Goal: Transaction & Acquisition: Download file/media

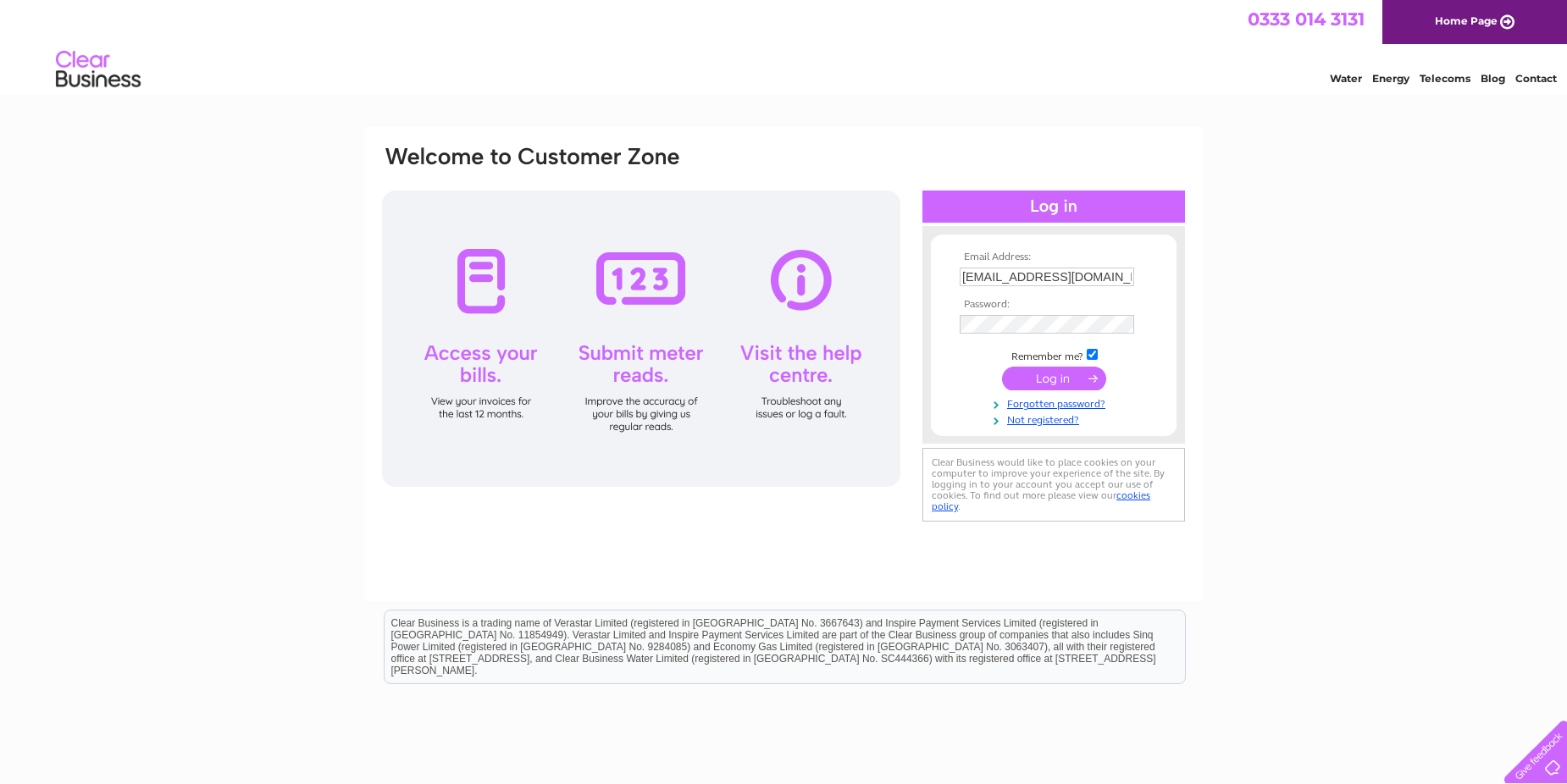
click at [1051, 376] on input "submit" at bounding box center [1054, 378] width 104 height 24
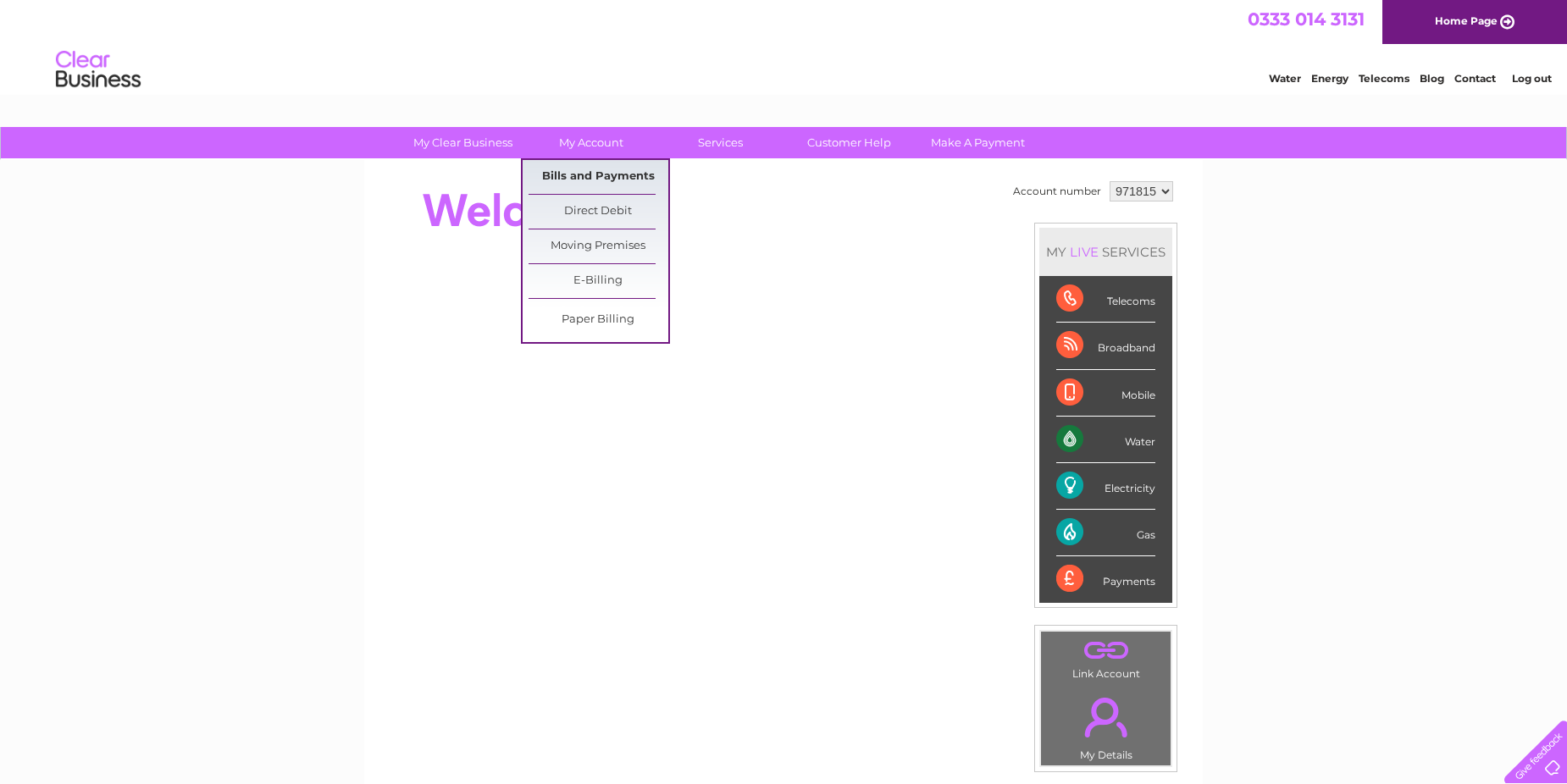
click at [593, 175] on link "Bills and Payments" at bounding box center [598, 177] width 140 height 34
click at [603, 176] on link "Bills and Payments" at bounding box center [598, 177] width 140 height 34
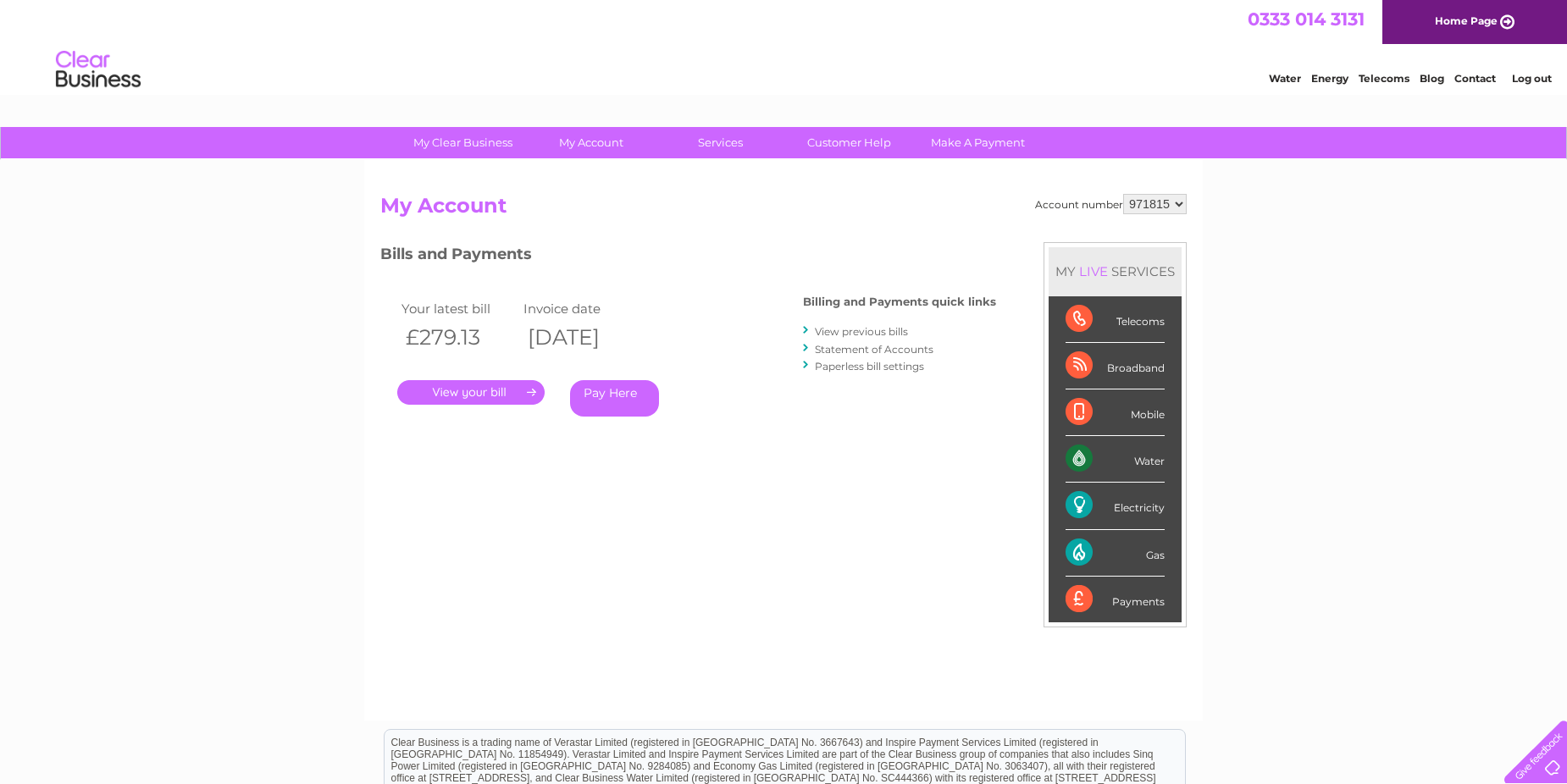
click at [865, 334] on link "View previous bills" at bounding box center [862, 331] width 93 height 13
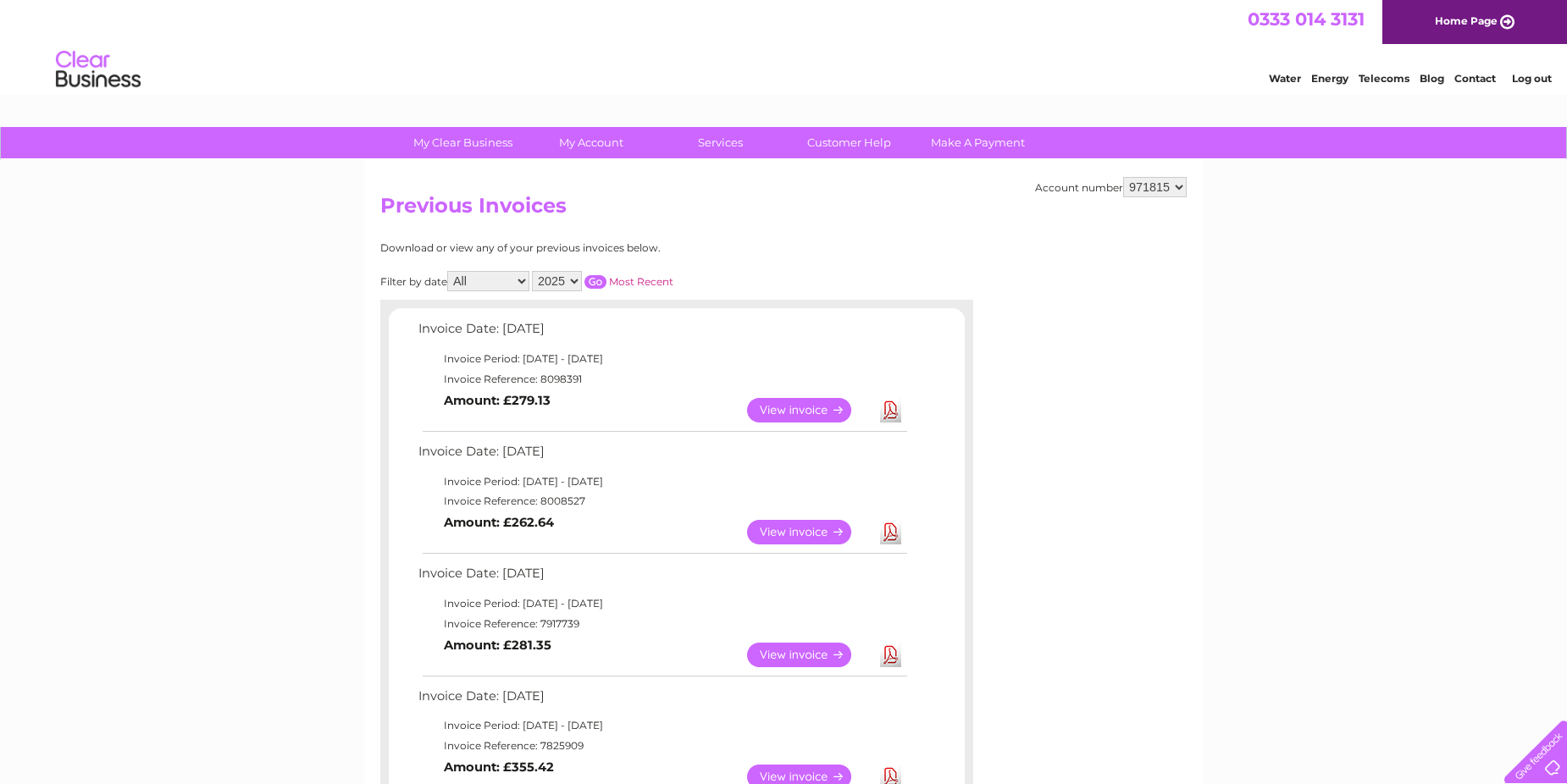
click at [579, 284] on select "2025 2024 2023 2022" at bounding box center [557, 281] width 50 height 21
click at [534, 271] on select "2025 2024 2023 2022" at bounding box center [557, 281] width 50 height 21
click at [597, 277] on input "button" at bounding box center [595, 282] width 22 height 14
click at [889, 412] on link "Download" at bounding box center [890, 410] width 21 height 25
click at [575, 280] on select "2025 2024 2023 2022" at bounding box center [557, 281] width 50 height 21
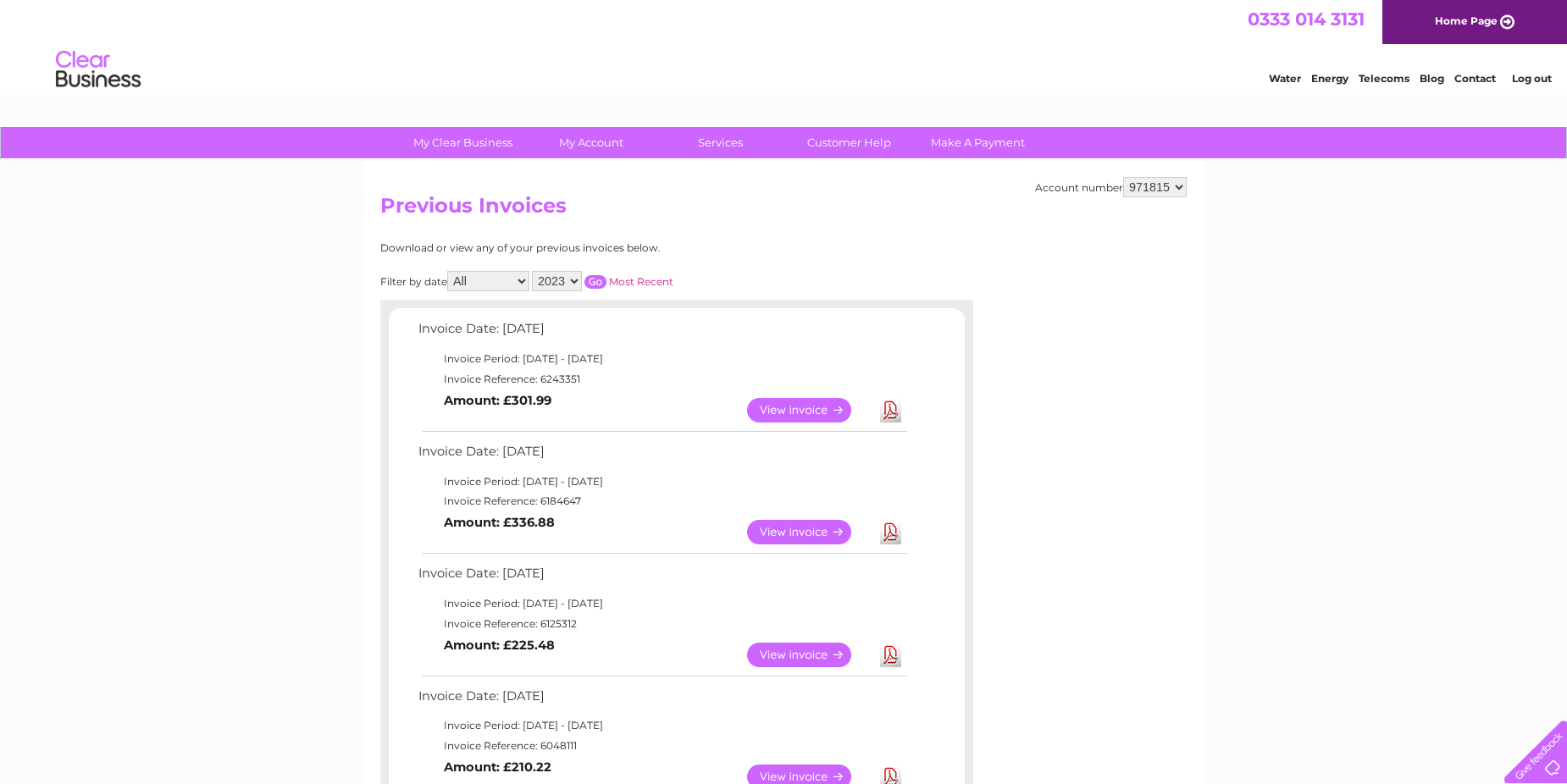
click at [534, 271] on select "2025 2024 2023 2022" at bounding box center [557, 281] width 50 height 21
click at [597, 283] on input "button" at bounding box center [595, 282] width 22 height 14
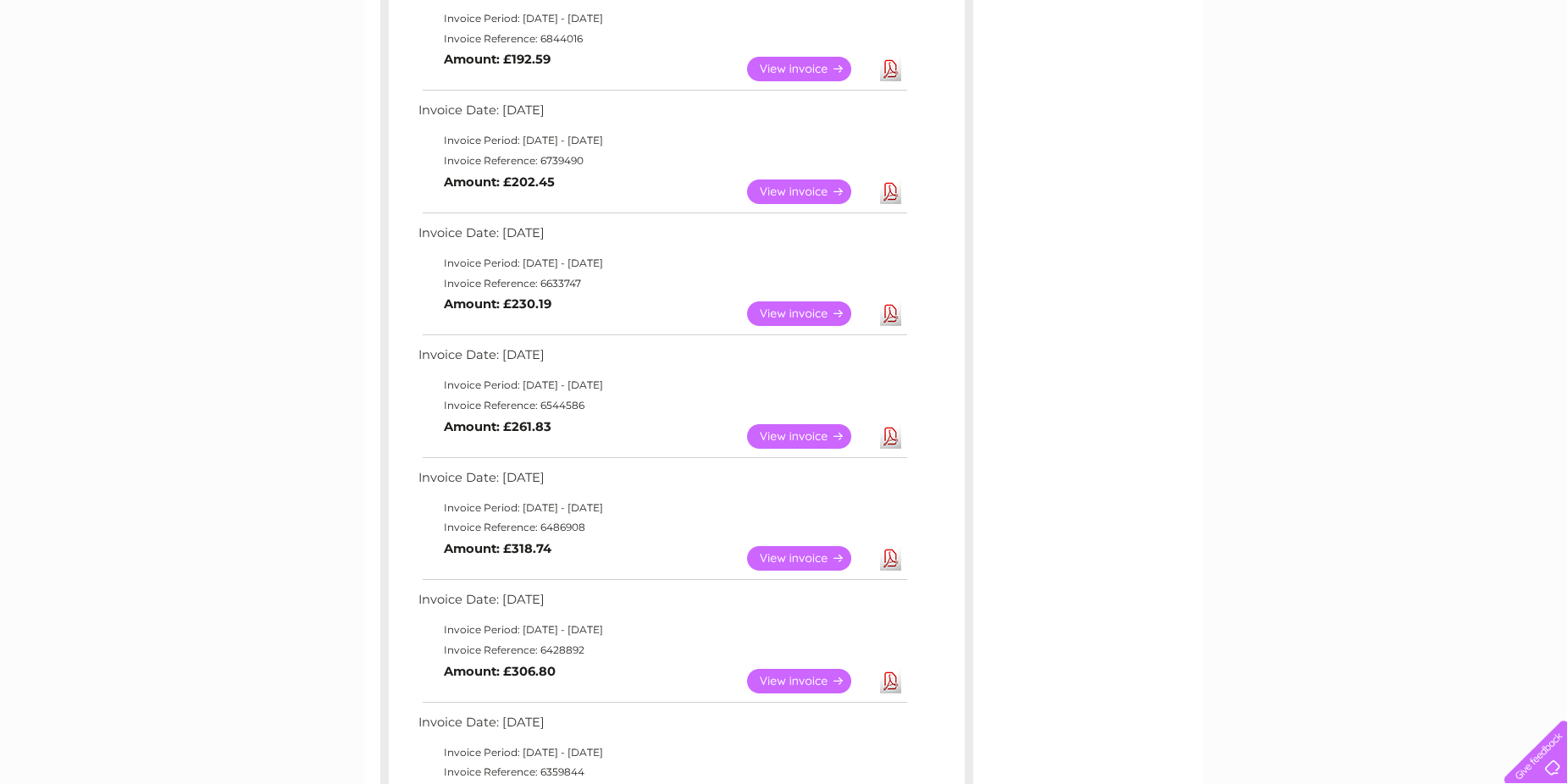
click at [889, 438] on link "Download" at bounding box center [890, 436] width 21 height 25
click at [891, 313] on link "Download" at bounding box center [890, 313] width 21 height 25
click at [893, 194] on link "Download" at bounding box center [890, 191] width 21 height 25
click at [894, 71] on link "Download" at bounding box center [890, 68] width 21 height 25
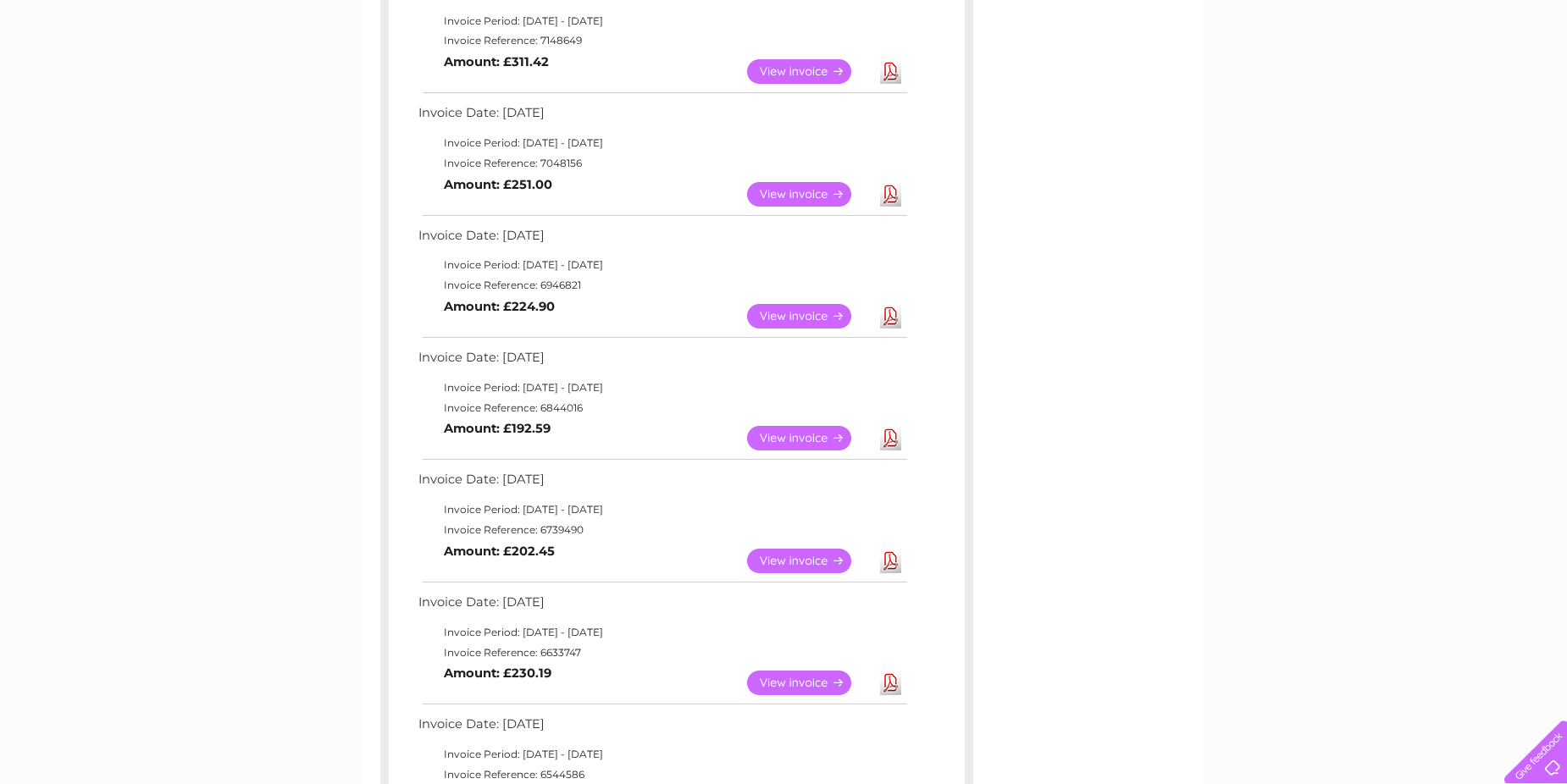
scroll to position [453, 0]
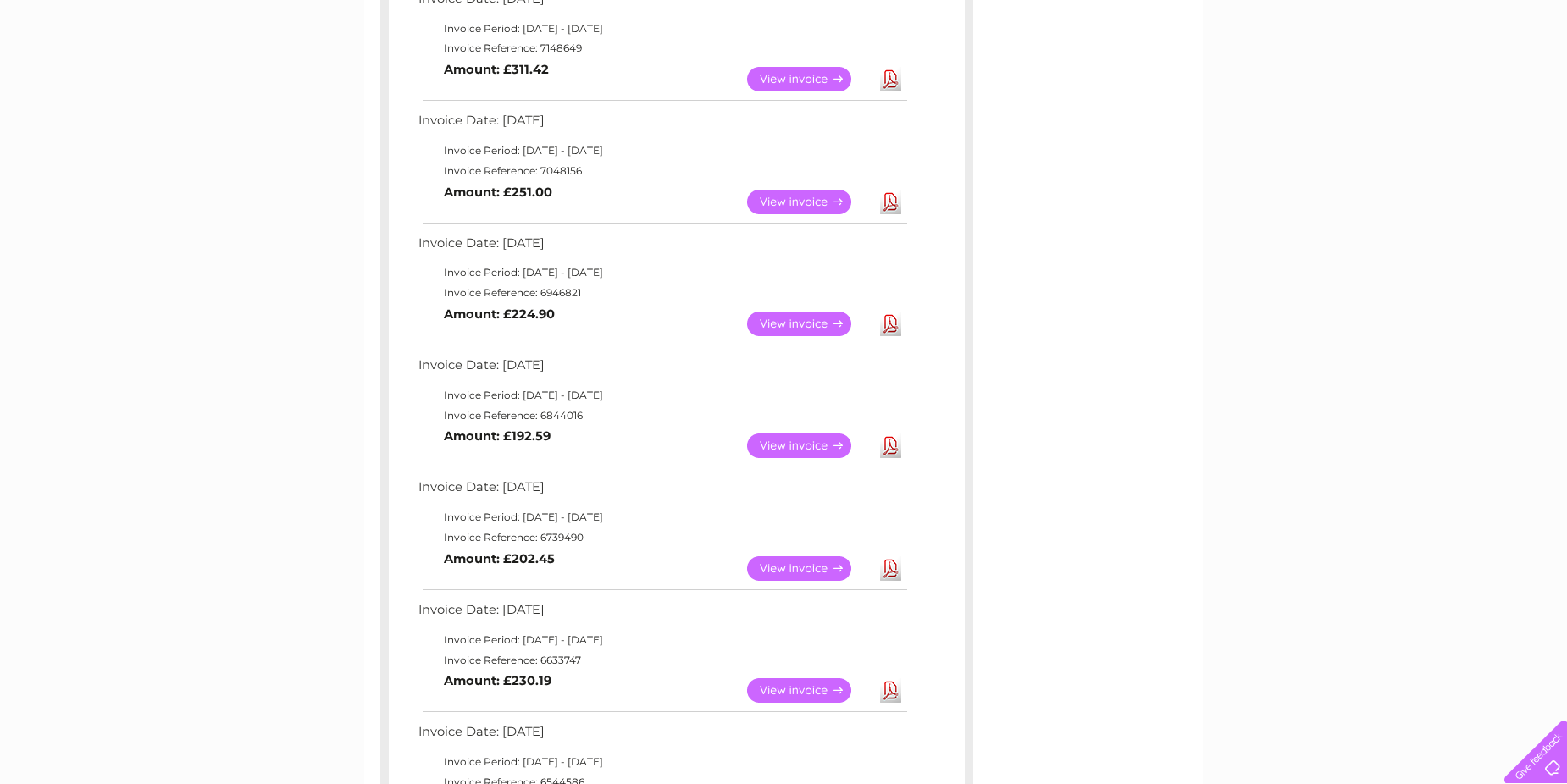
click at [889, 325] on link "Download" at bounding box center [890, 324] width 21 height 25
click at [891, 204] on link "Download" at bounding box center [890, 202] width 21 height 25
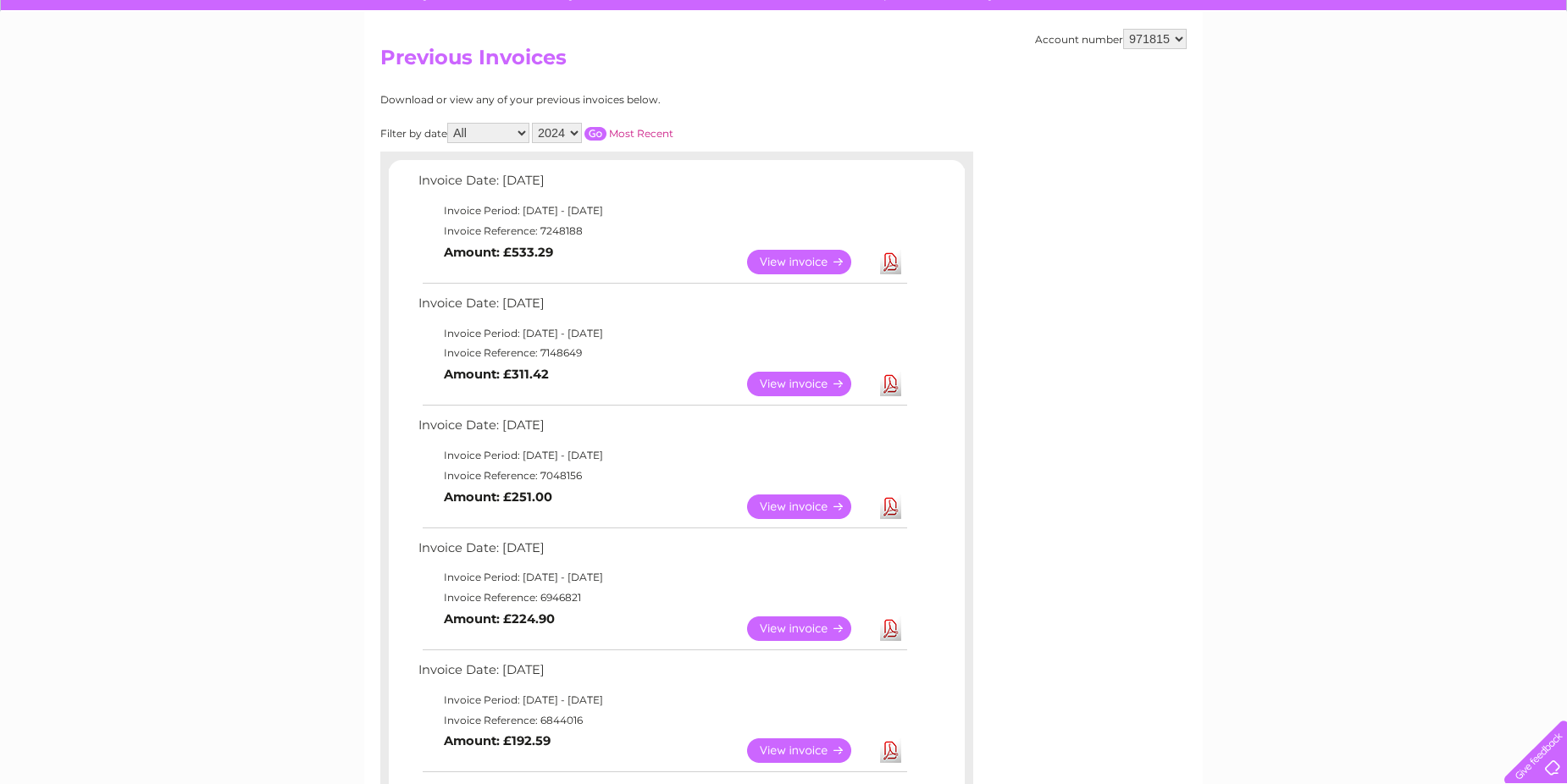
scroll to position [36, 0]
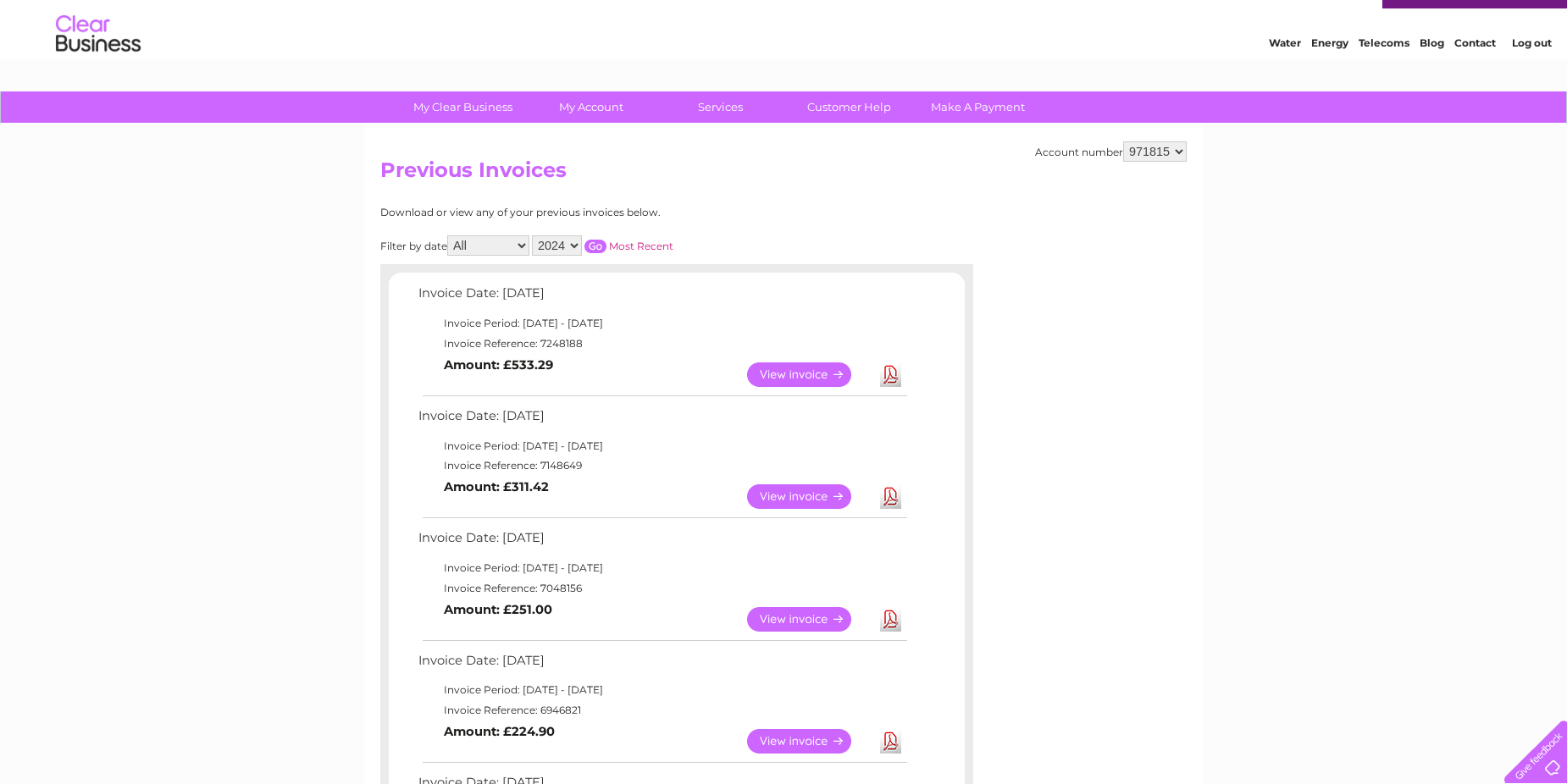
click at [888, 495] on link "Download" at bounding box center [890, 496] width 21 height 25
click at [889, 377] on link "Download" at bounding box center [890, 374] width 21 height 25
click at [575, 246] on select "2025 2024 2023 2022" at bounding box center [557, 245] width 50 height 21
select select "2025"
click at [534, 236] on select "2025 2024 2023 2022" at bounding box center [557, 245] width 50 height 21
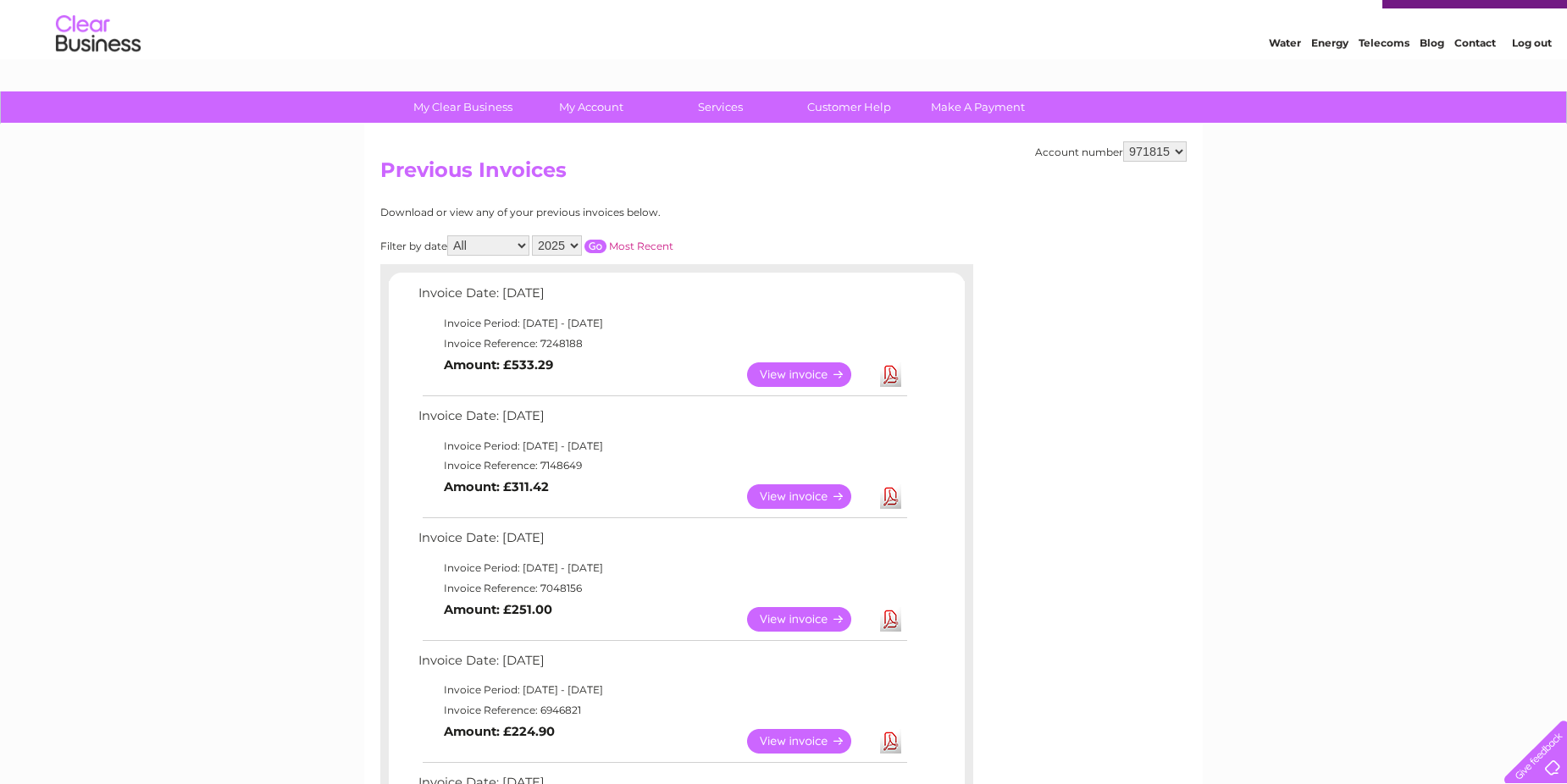
click at [595, 244] on input "button" at bounding box center [595, 246] width 22 height 14
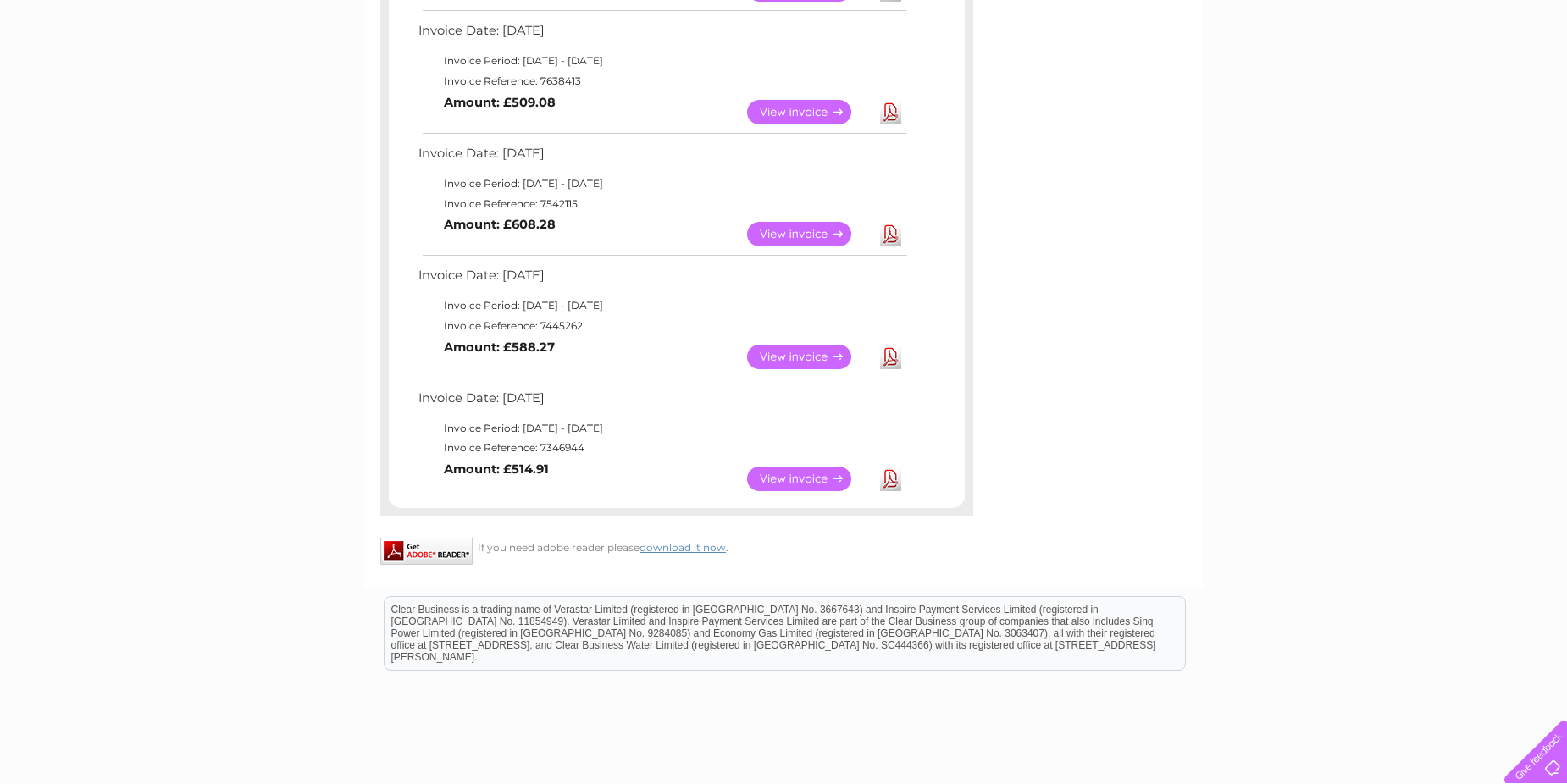
scroll to position [1015, 0]
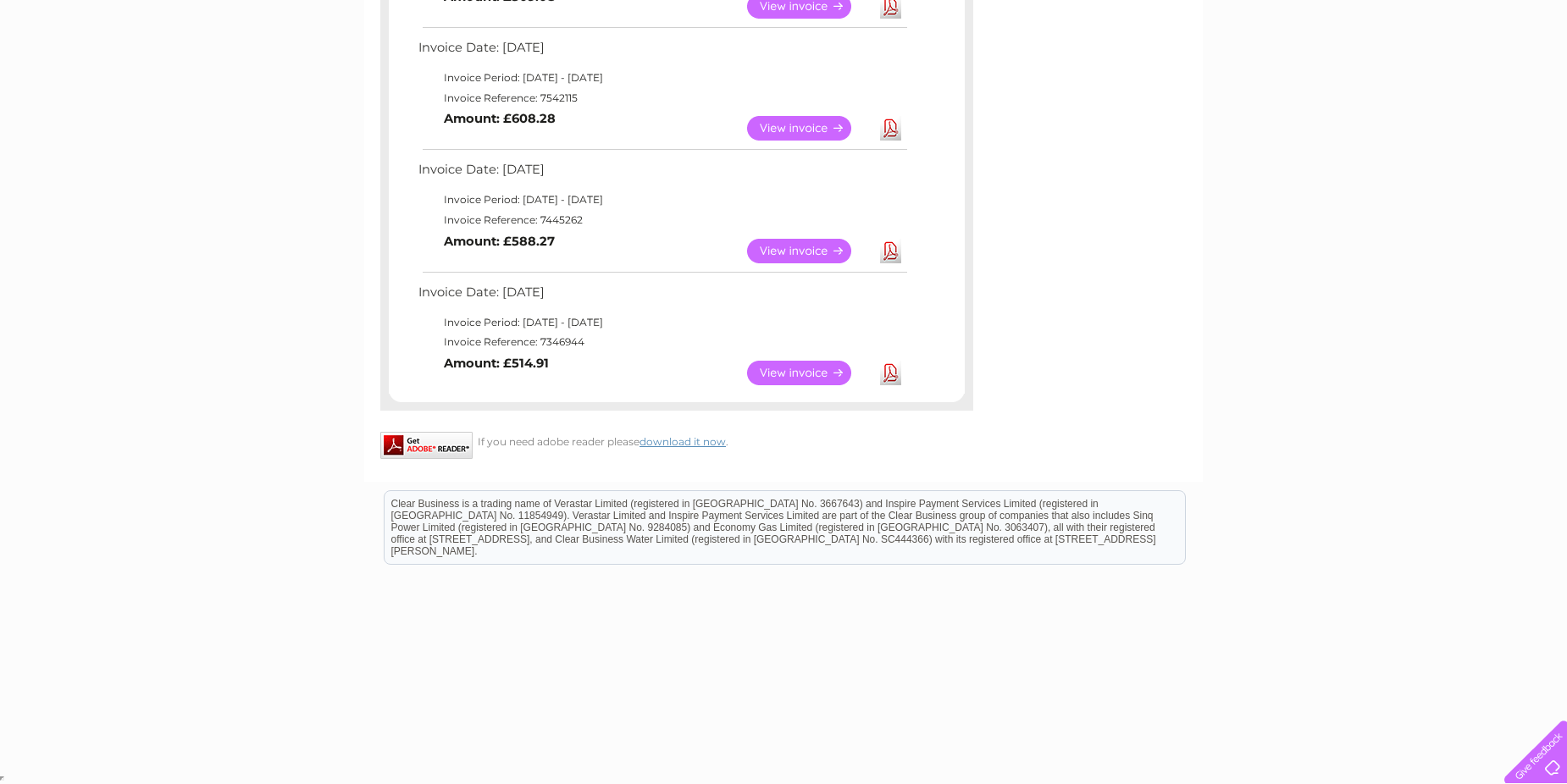
click at [888, 371] on link "Download" at bounding box center [890, 372] width 21 height 25
click at [892, 125] on link "Download" at bounding box center [890, 128] width 21 height 25
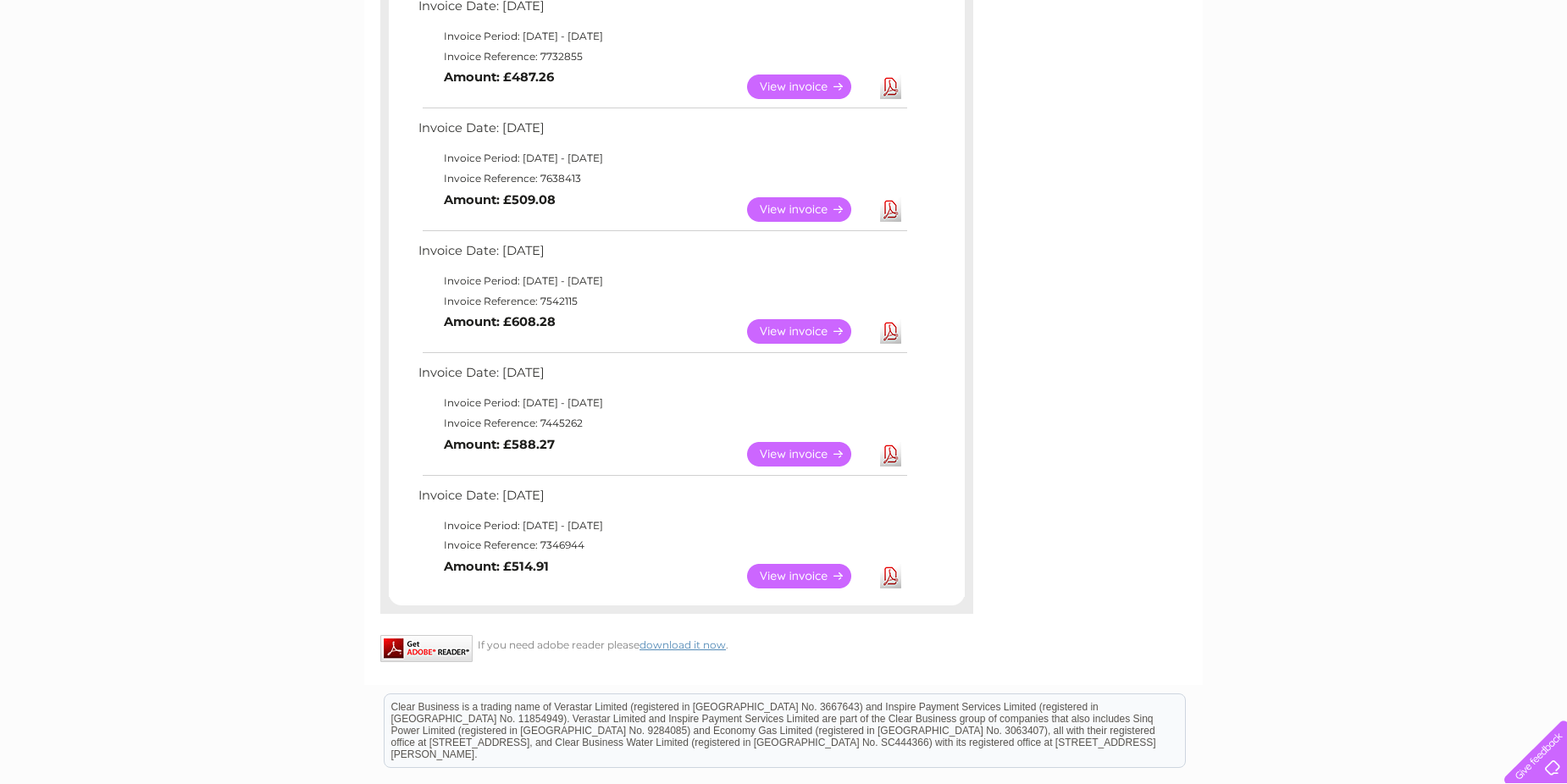
scroll to position [699, 0]
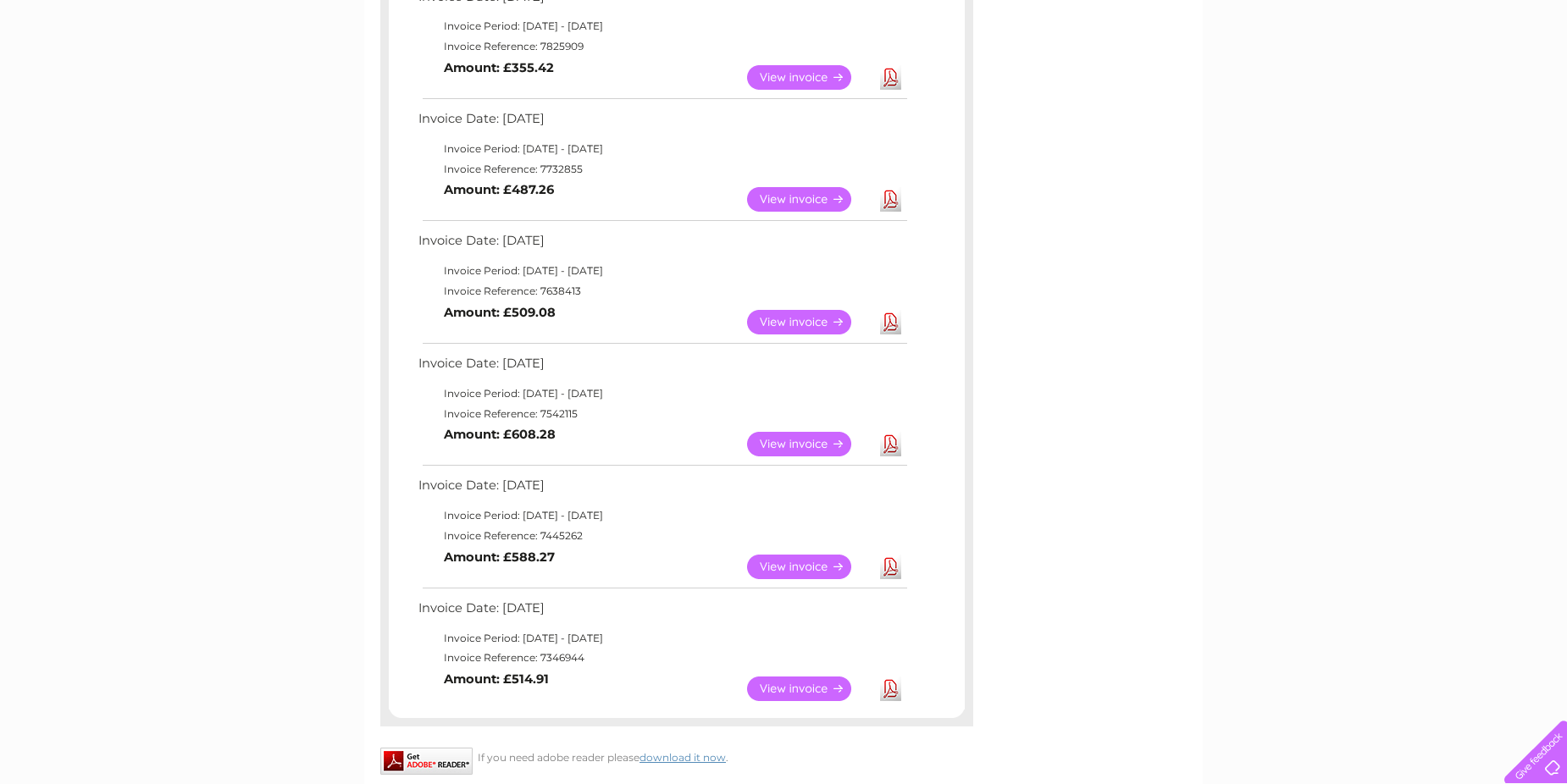
click at [890, 320] on link "Download" at bounding box center [890, 322] width 21 height 25
click at [893, 197] on link "Download" at bounding box center [890, 199] width 21 height 25
click at [892, 78] on link "Download" at bounding box center [890, 77] width 21 height 25
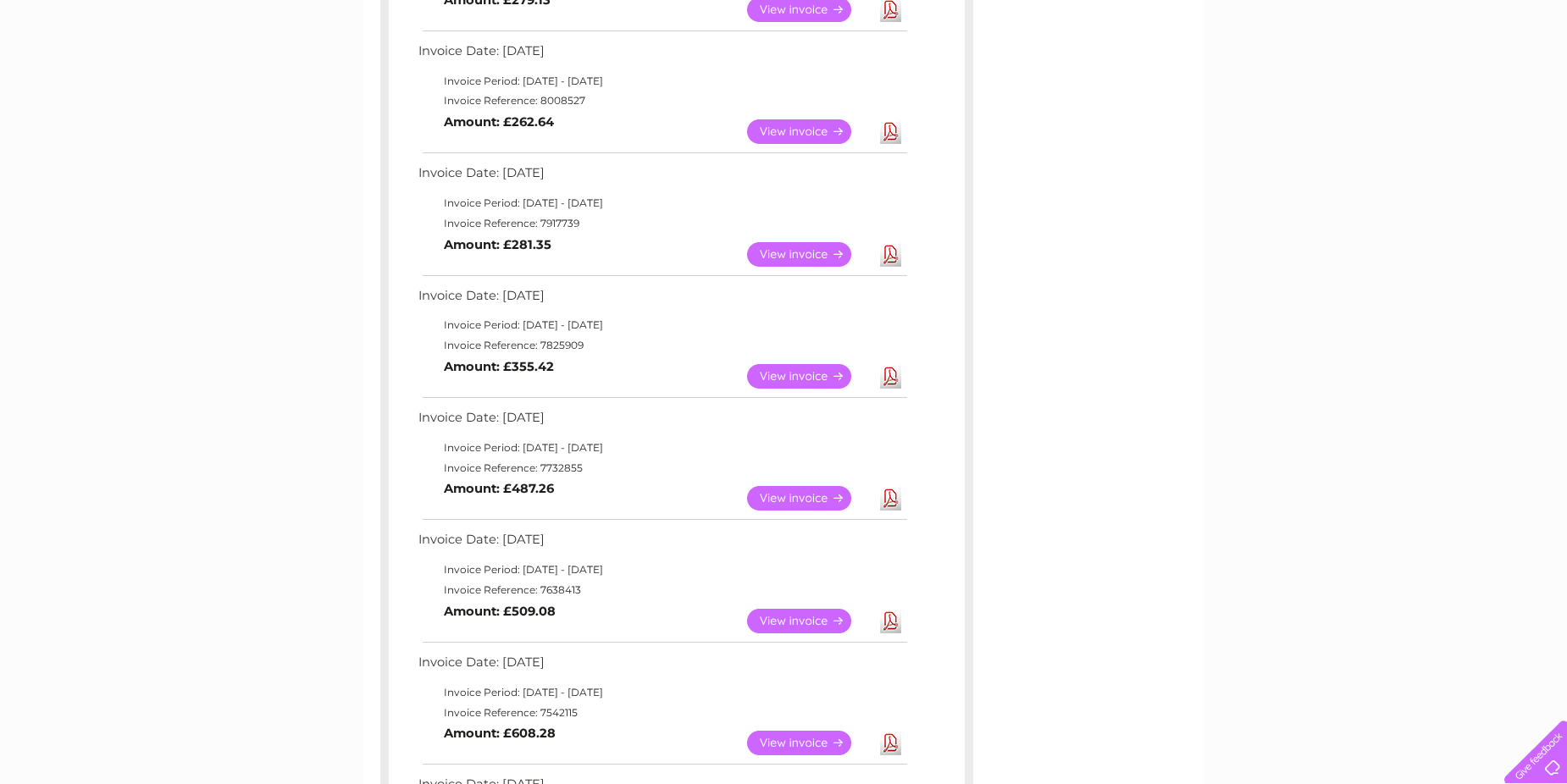
scroll to position [371, 0]
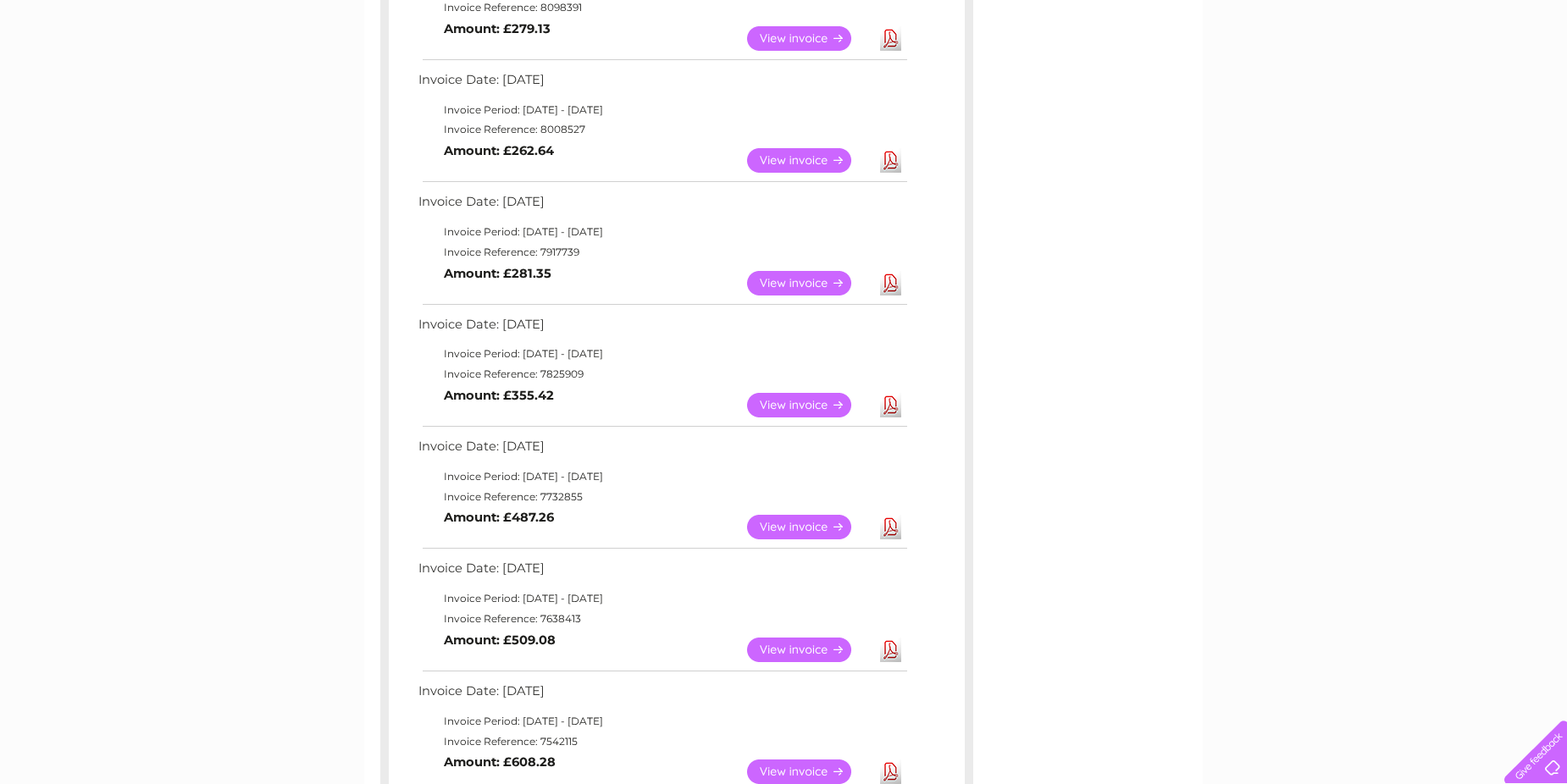
click at [889, 283] on link "Download" at bounding box center [890, 283] width 21 height 25
click at [891, 163] on link "Download" at bounding box center [890, 160] width 21 height 25
click at [894, 38] on link "Download" at bounding box center [890, 39] width 21 height 25
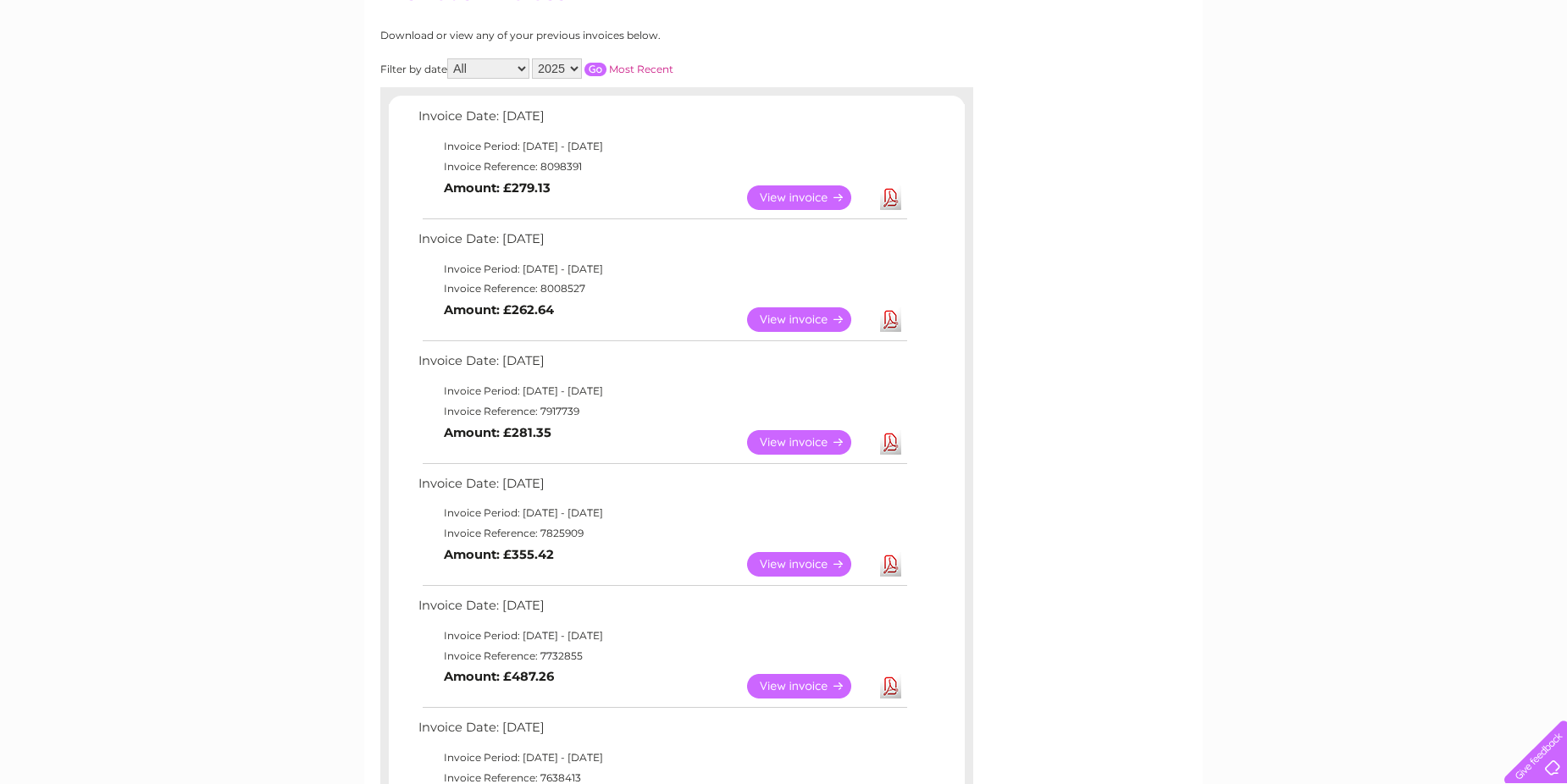
scroll to position [202, 0]
